Goal: Navigation & Orientation: Find specific page/section

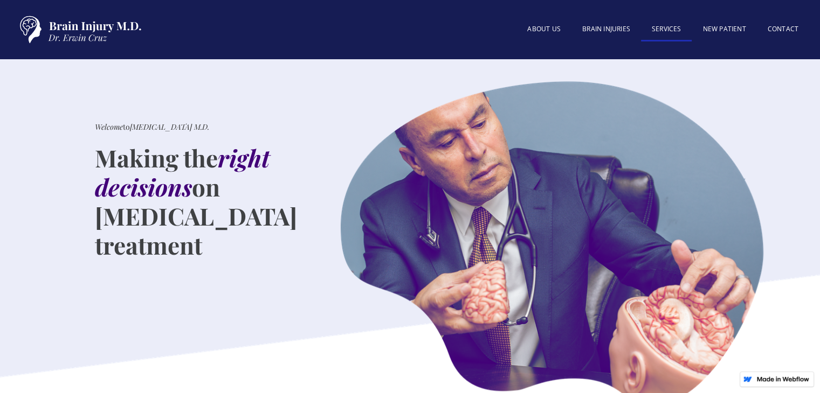
click at [665, 30] on link "SERVICES" at bounding box center [666, 29] width 51 height 23
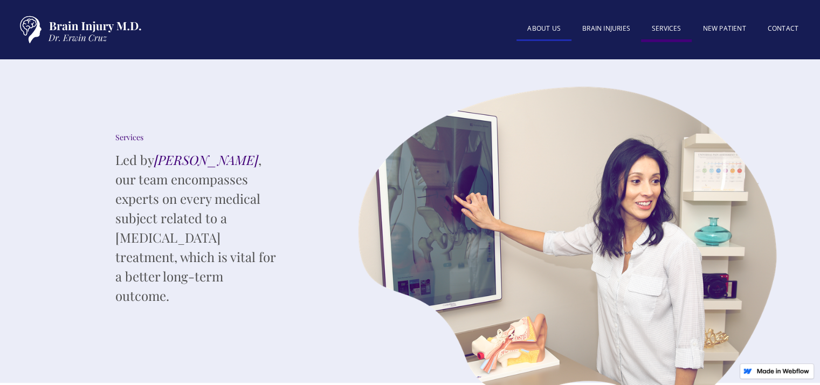
click at [552, 28] on link "About US" at bounding box center [543, 29] width 55 height 23
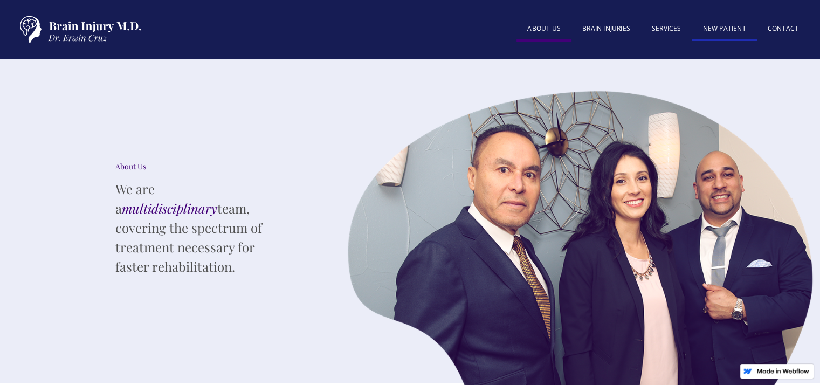
click at [713, 31] on link "New patient" at bounding box center [724, 29] width 65 height 23
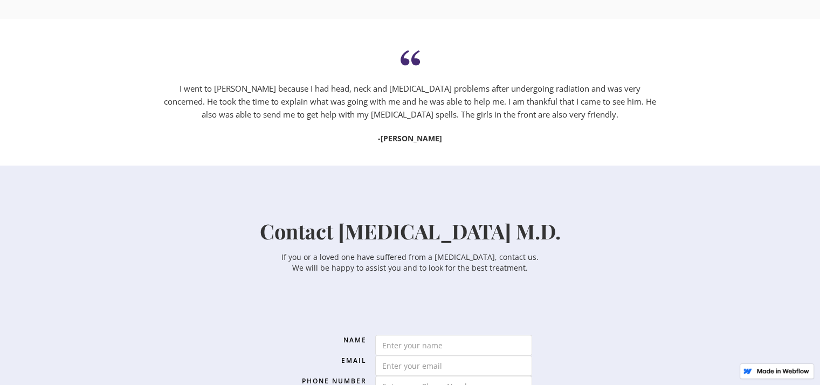
scroll to position [809, 0]
